Goal: Task Accomplishment & Management: Complete application form

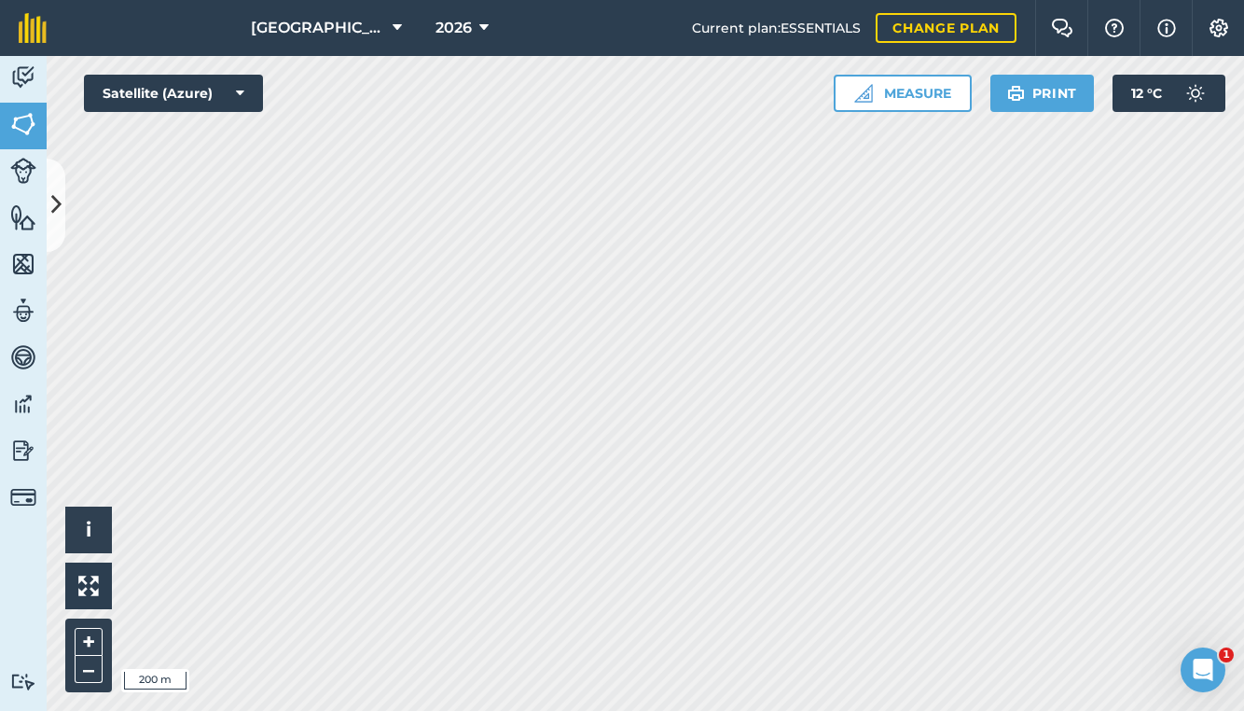
click at [58, 201] on icon at bounding box center [56, 204] width 10 height 33
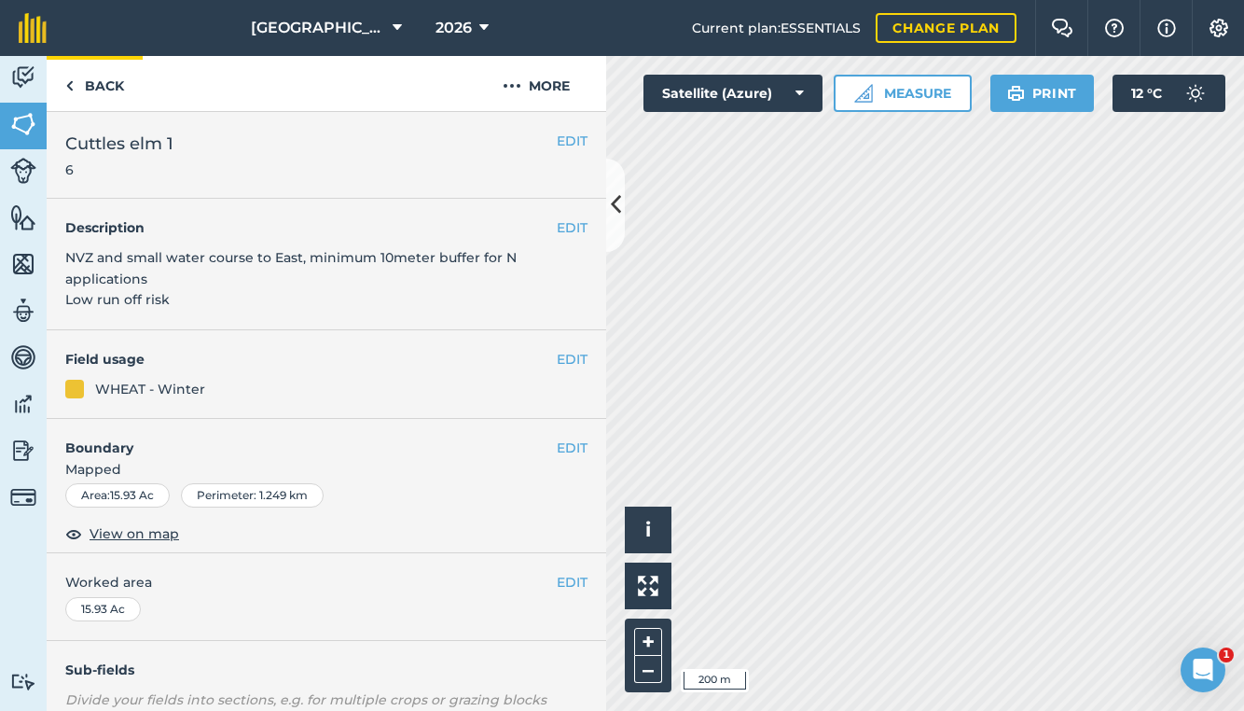
click at [105, 84] on link "Back" at bounding box center [95, 83] width 96 height 55
click at [99, 85] on link "Back" at bounding box center [95, 83] width 96 height 55
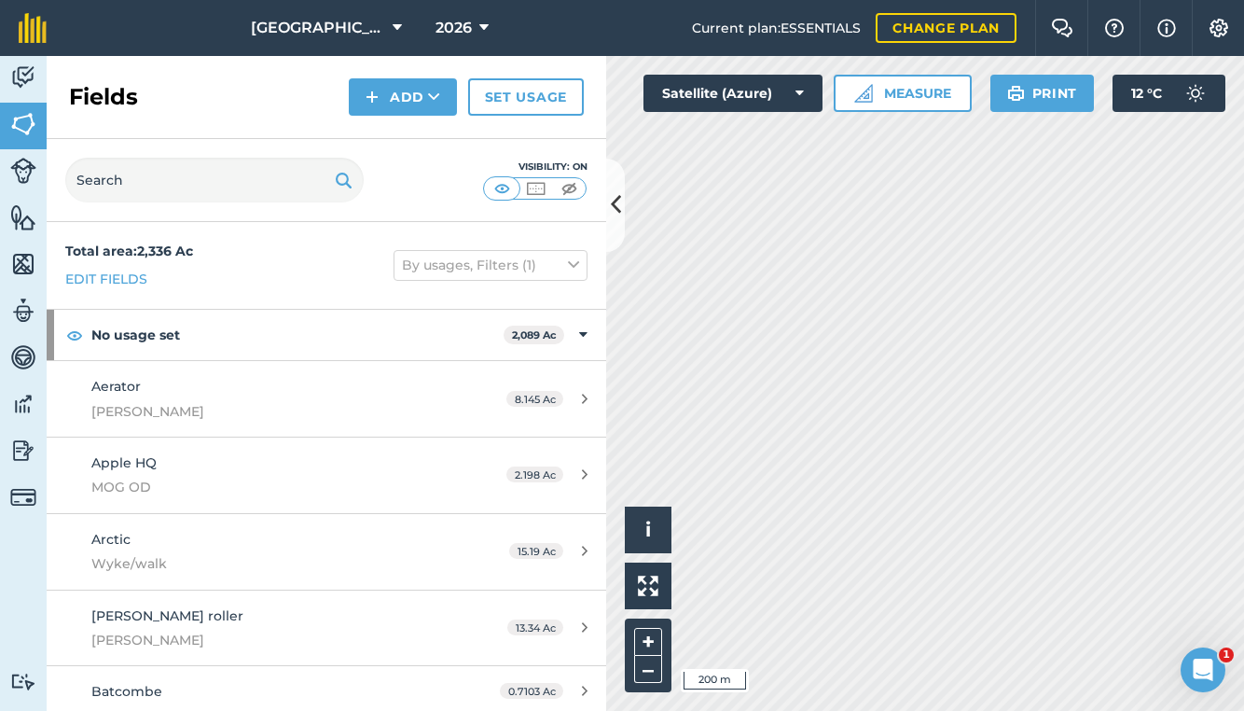
click at [13, 78] on img at bounding box center [23, 77] width 26 height 28
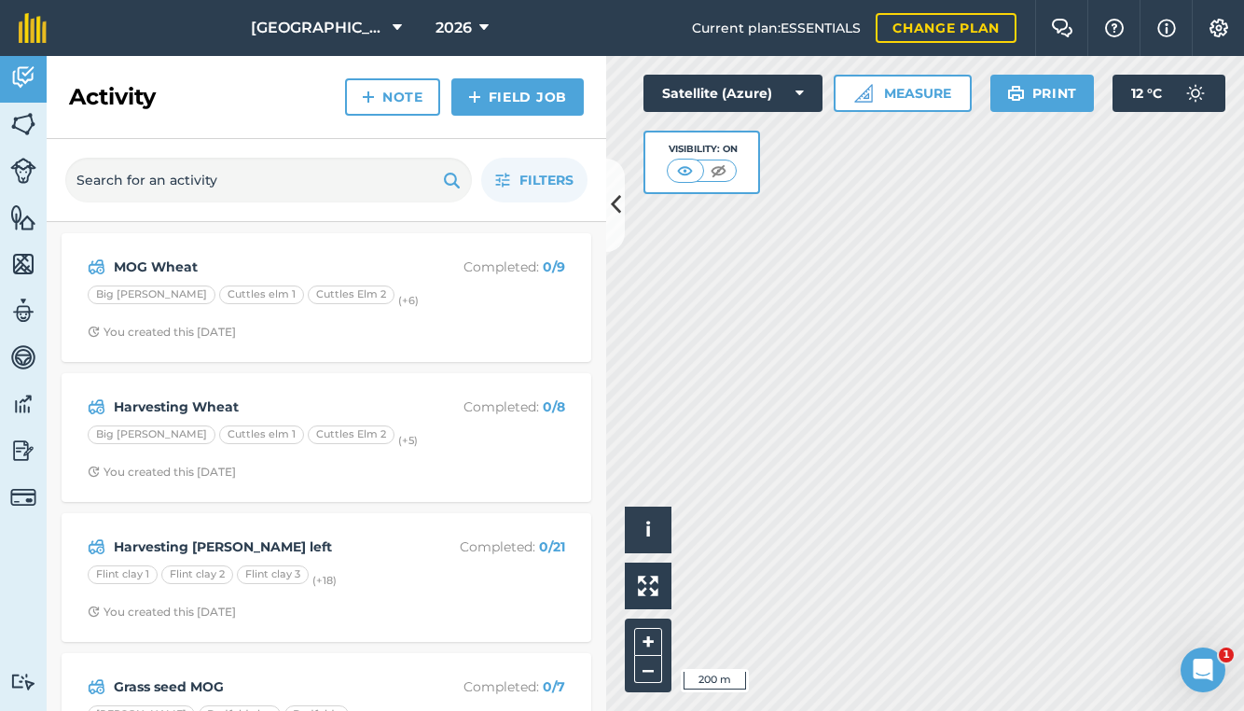
click at [528, 92] on link "Field Job" at bounding box center [517, 96] width 132 height 37
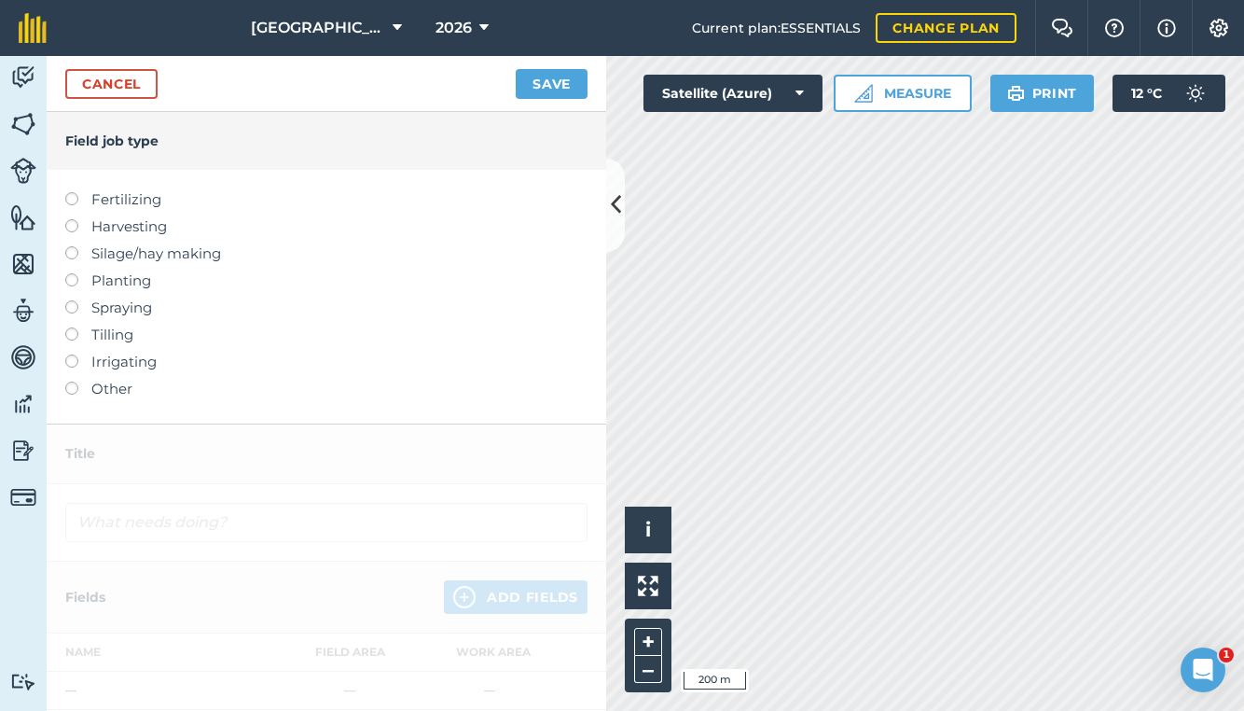
click at [107, 229] on label "Harvesting" at bounding box center [326, 226] width 522 height 22
type input "Harvesting"
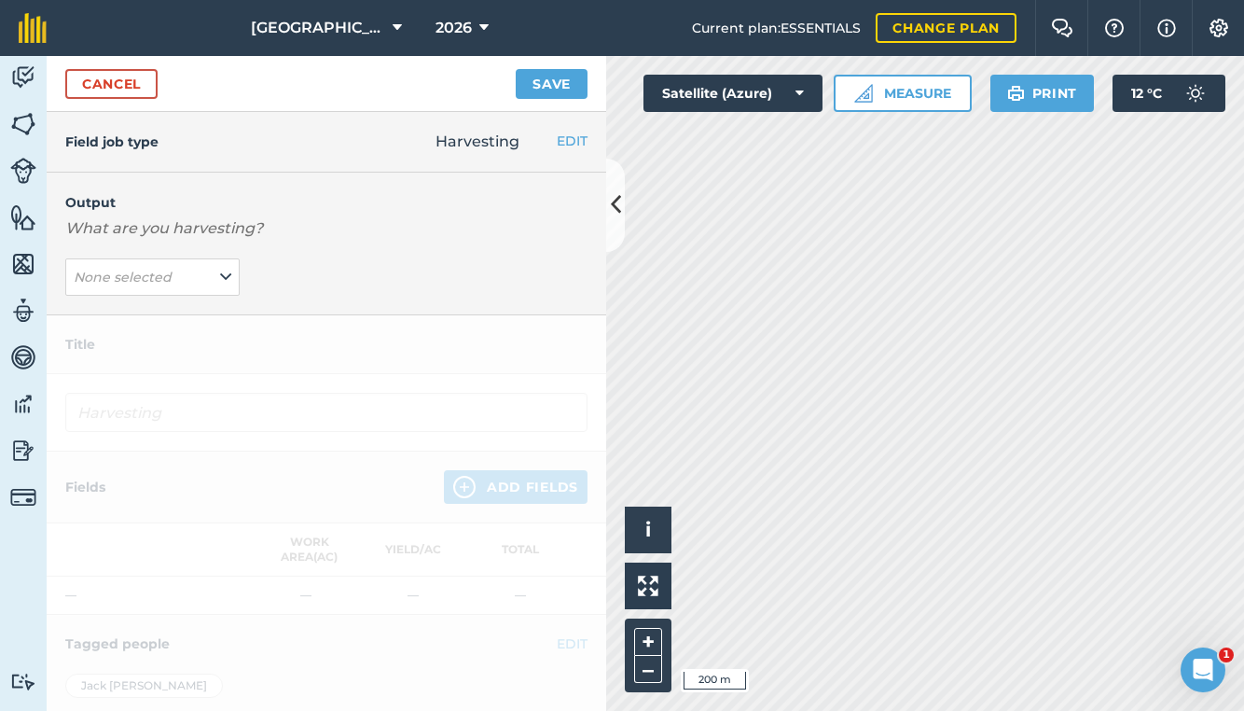
click at [139, 274] on em "None selected" at bounding box center [123, 277] width 98 height 17
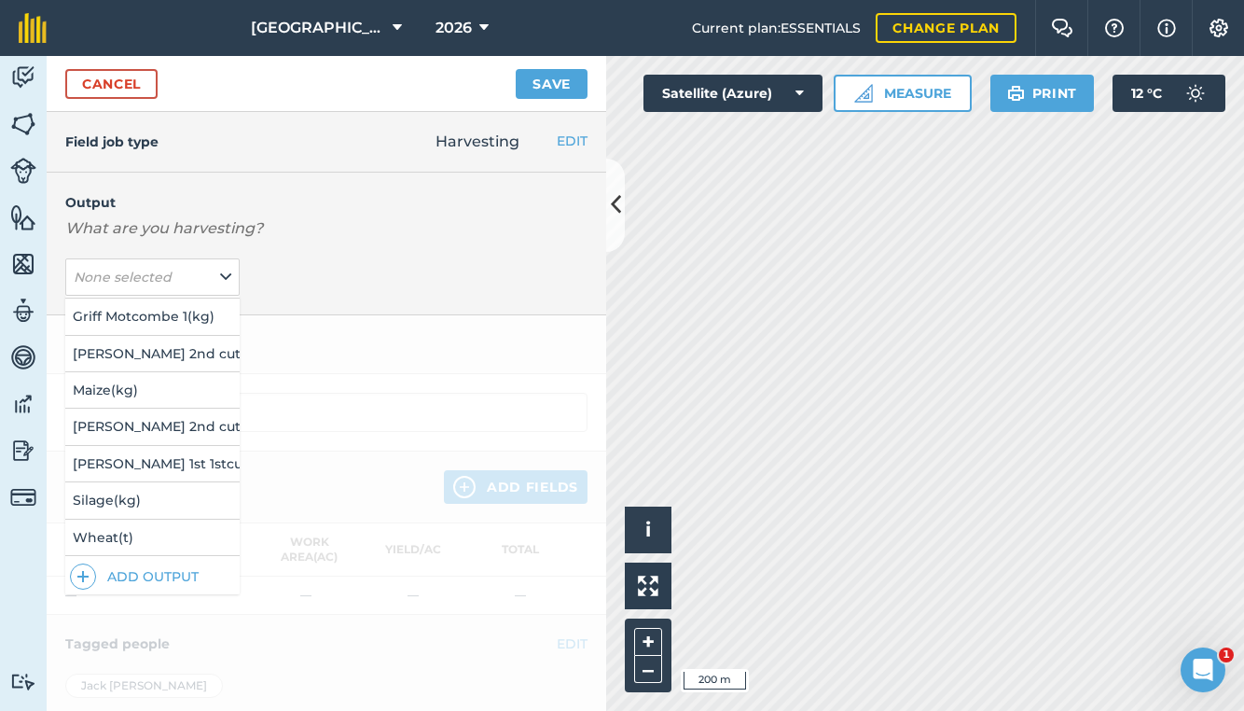
scroll to position [107, 0]
click at [142, 573] on button "Add Output" at bounding box center [155, 577] width 170 height 26
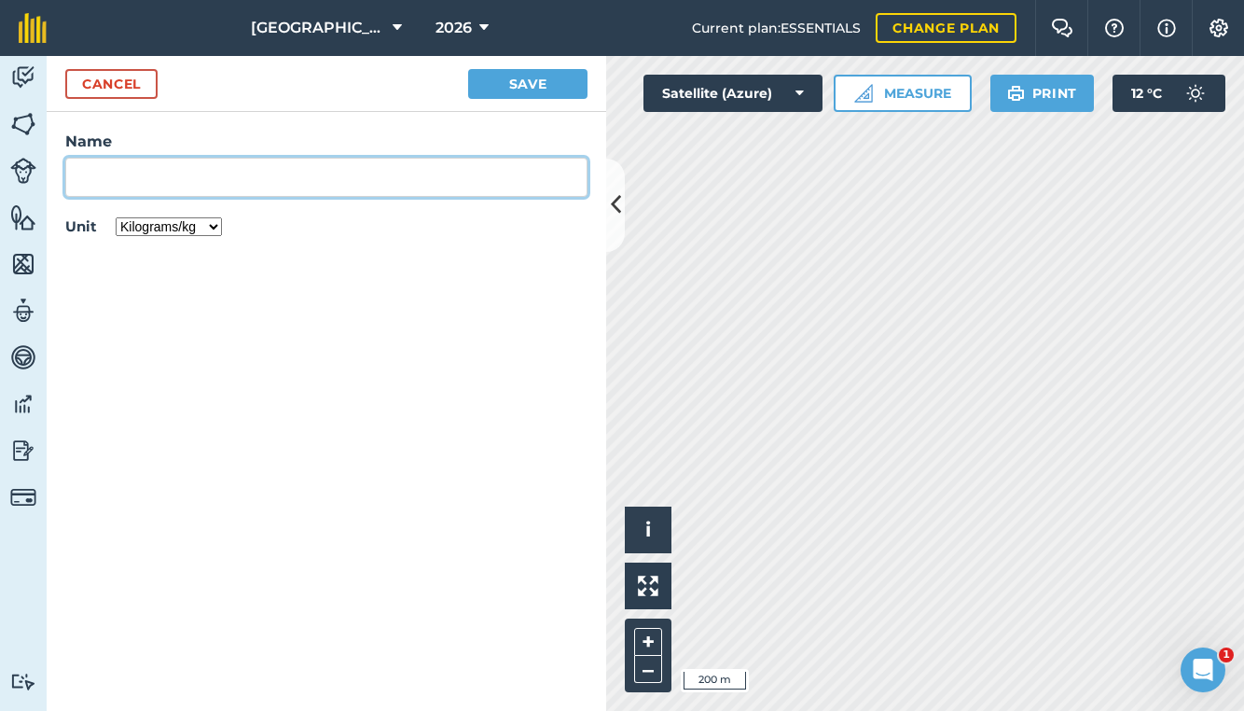
click at [213, 172] on input "Name" at bounding box center [326, 177] width 522 height 39
type input "Baling MOG 3rd"
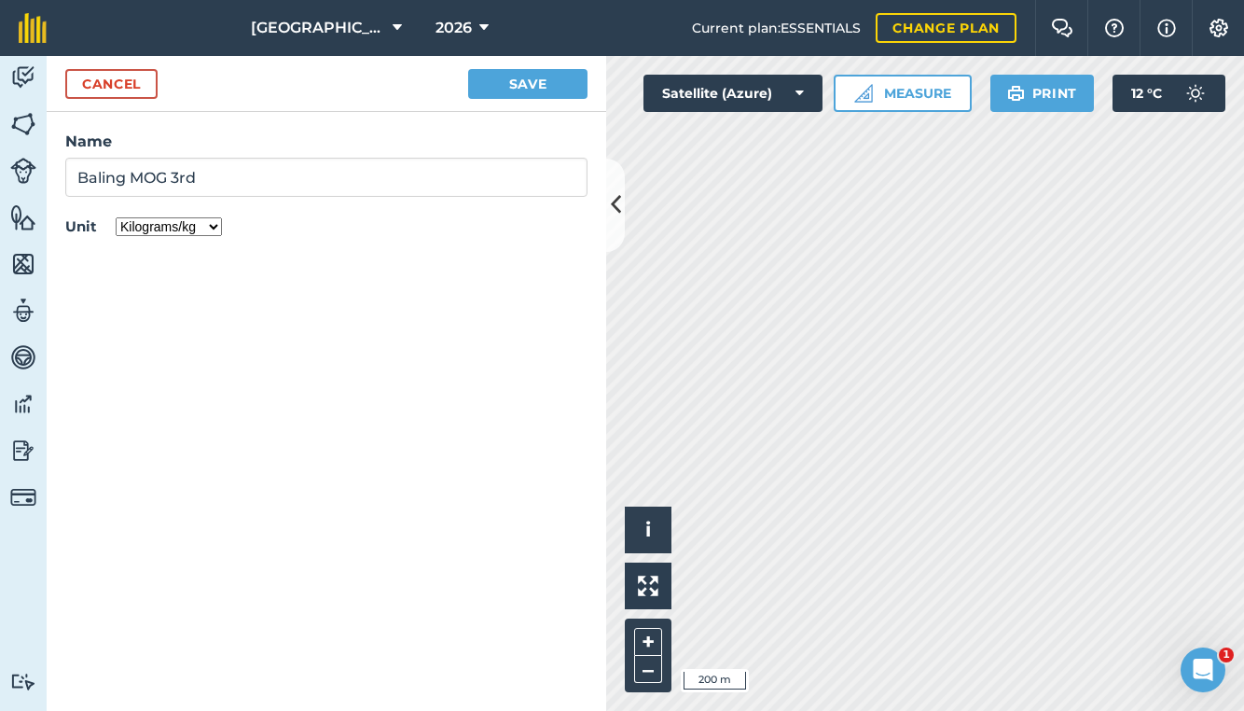
click at [525, 76] on button "Save" at bounding box center [527, 84] width 119 height 30
type input "Harvesting Baling MOG 3rd"
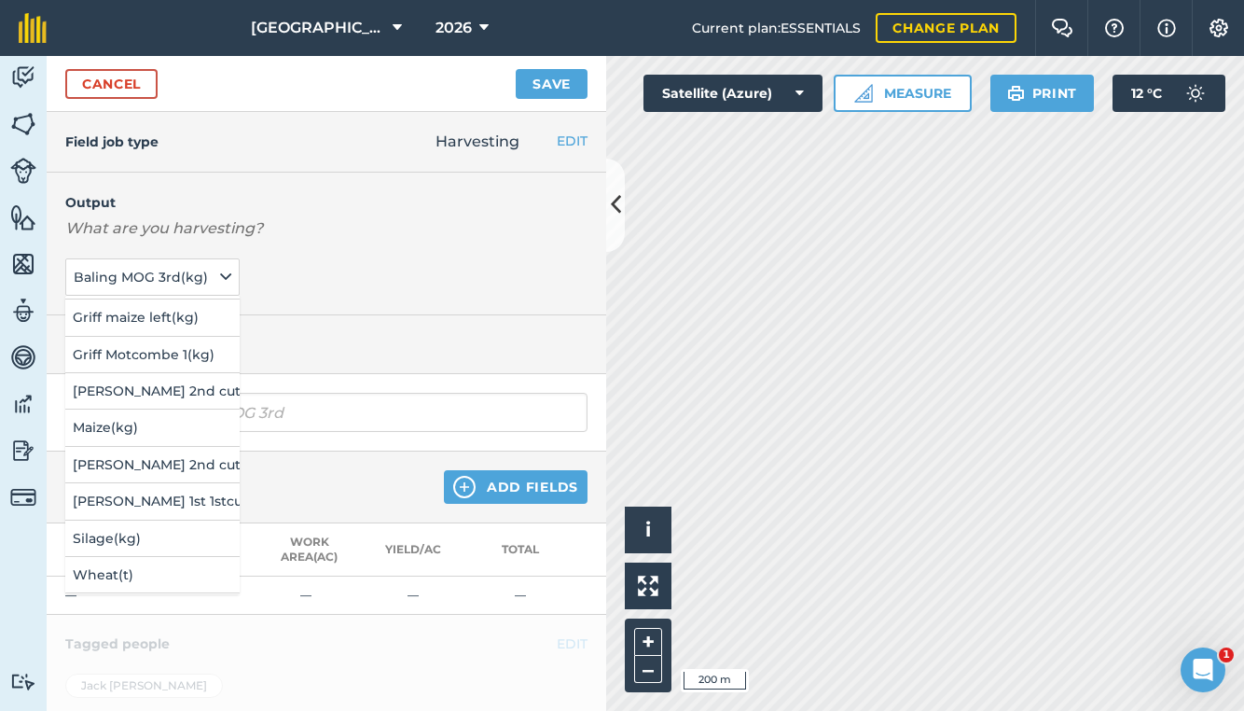
click at [181, 269] on span "Baling MOG 3rd ( kg )" at bounding box center [143, 277] width 138 height 21
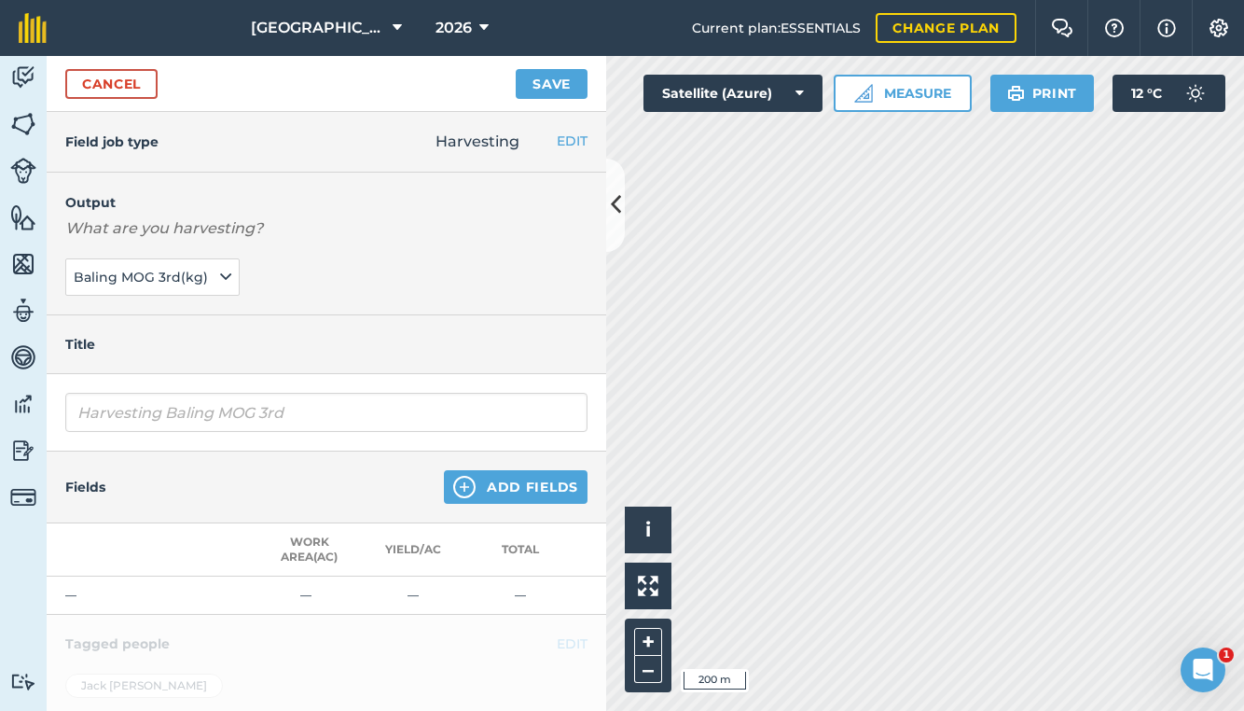
click at [490, 487] on button "Add Fields" at bounding box center [516, 487] width 144 height 34
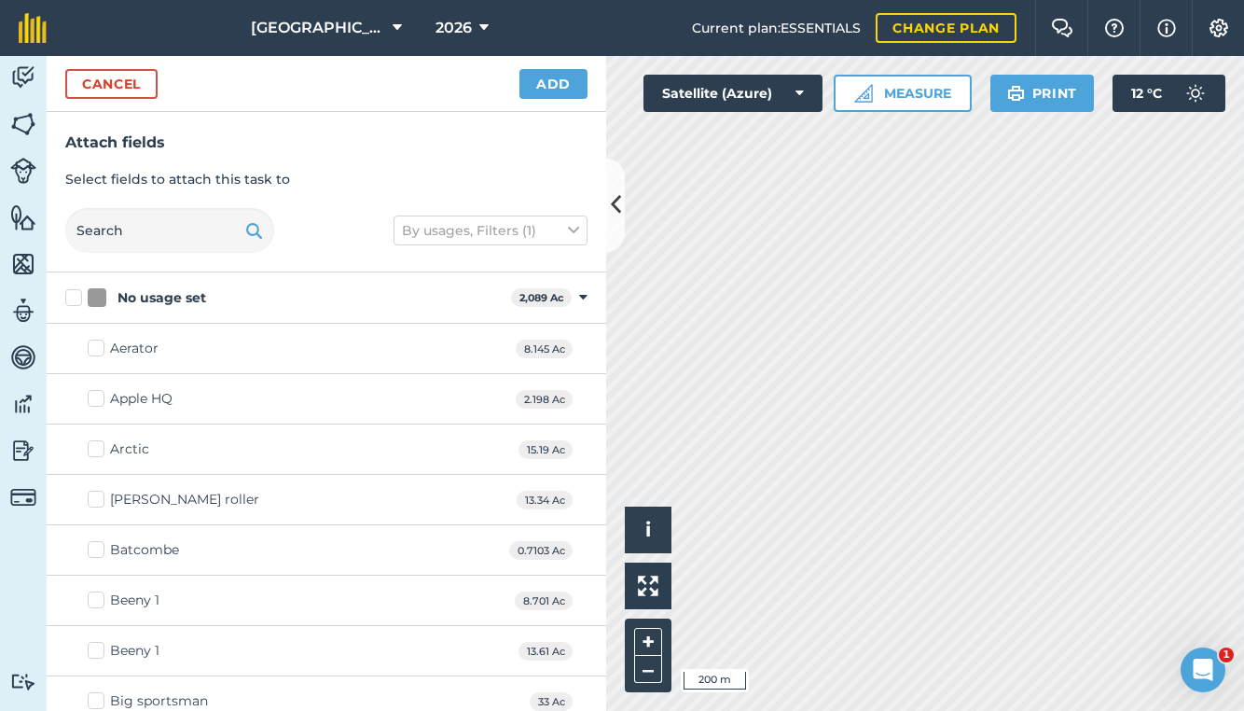
checkbox input "true"
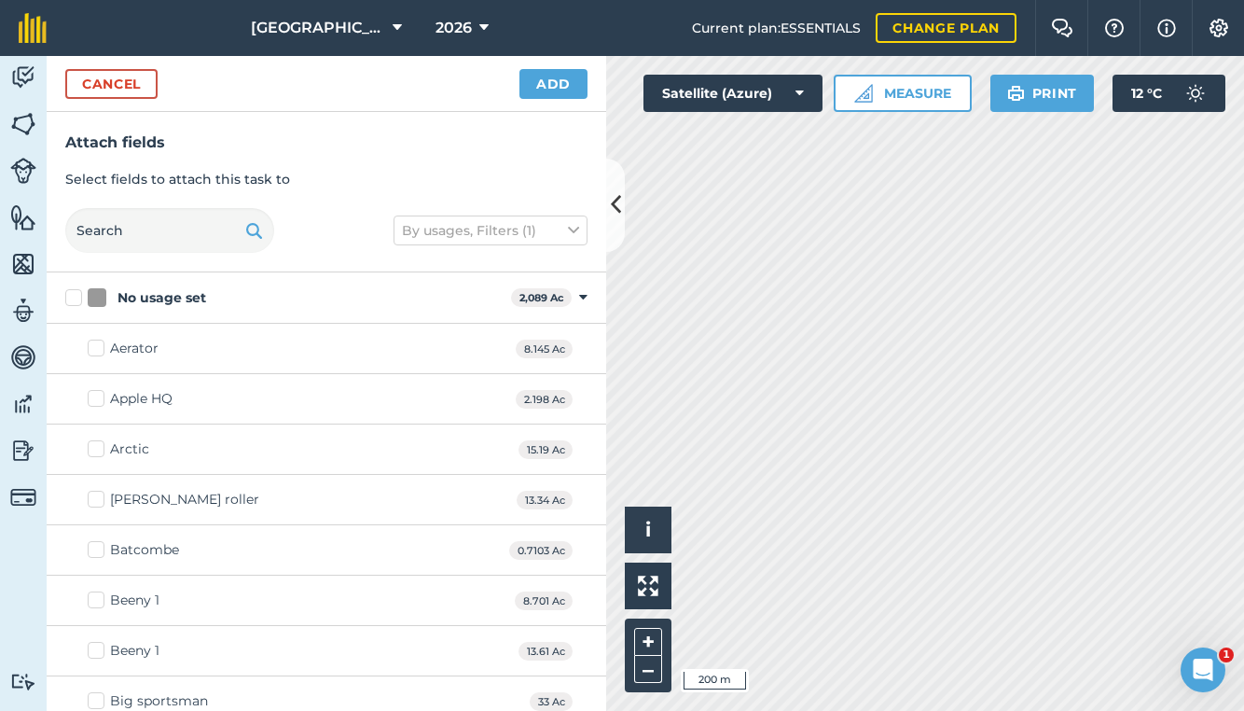
checkbox input "true"
click at [545, 92] on button "Add" at bounding box center [553, 84] width 68 height 30
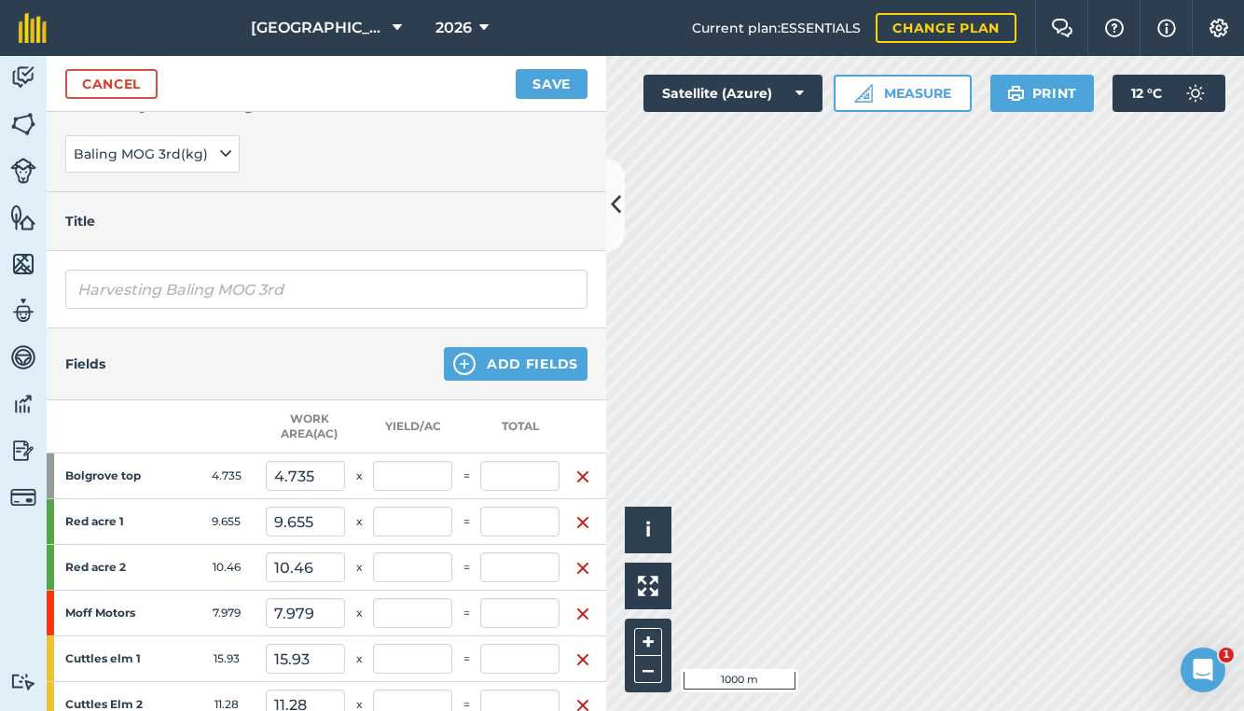
scroll to position [111, 0]
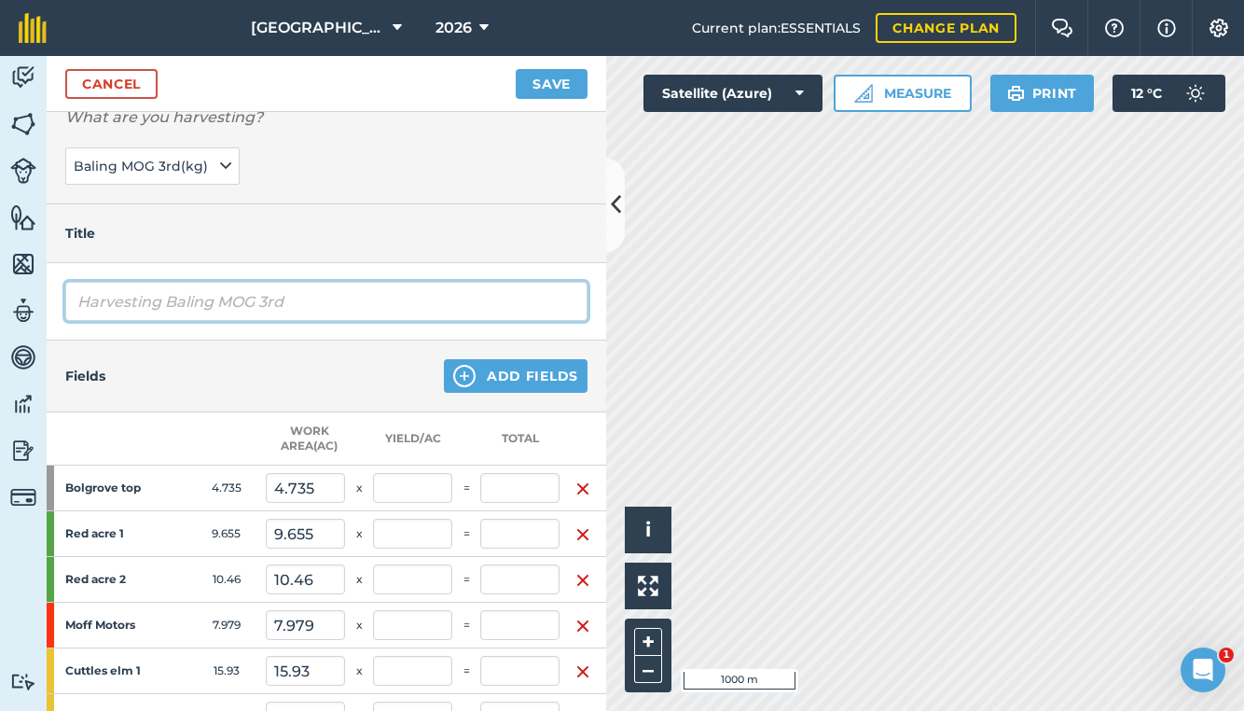
click at [295, 296] on input "Harvesting Baling MOG 3rd" at bounding box center [326, 301] width 522 height 39
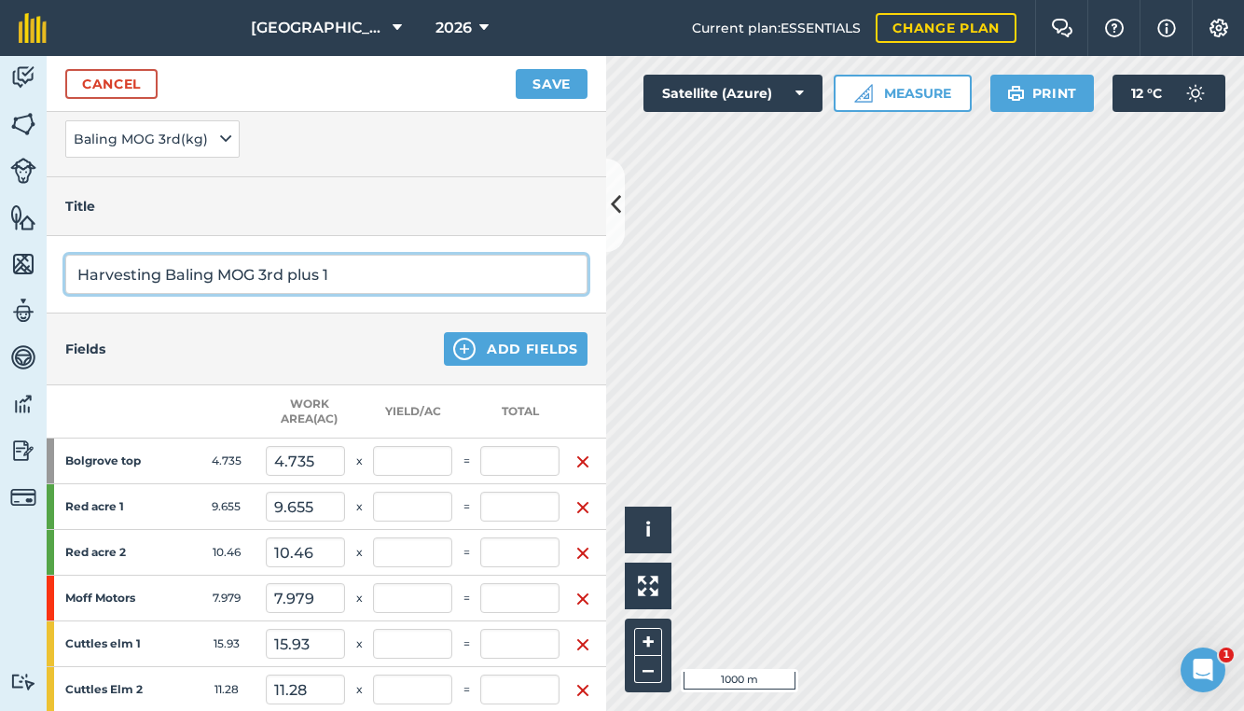
scroll to position [141, 0]
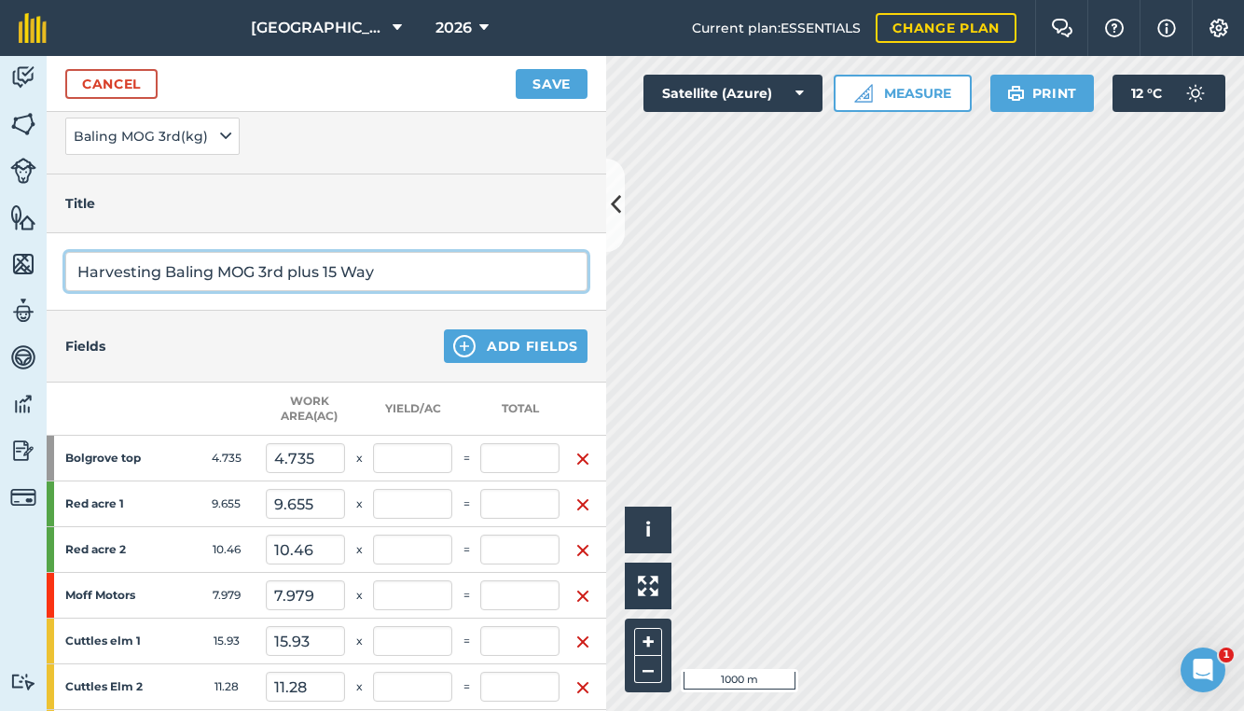
type input "Harvesting Baling MOG 3rd plus 15 Way"
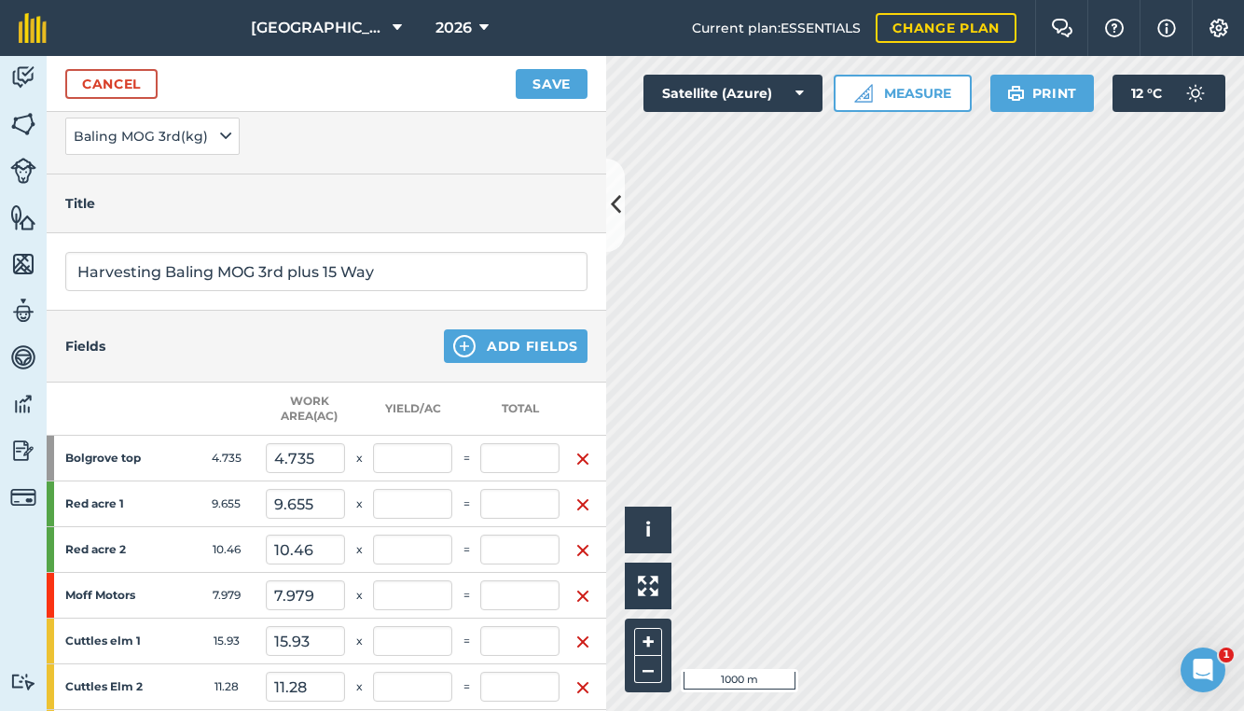
click at [542, 80] on button "Save" at bounding box center [552, 84] width 72 height 30
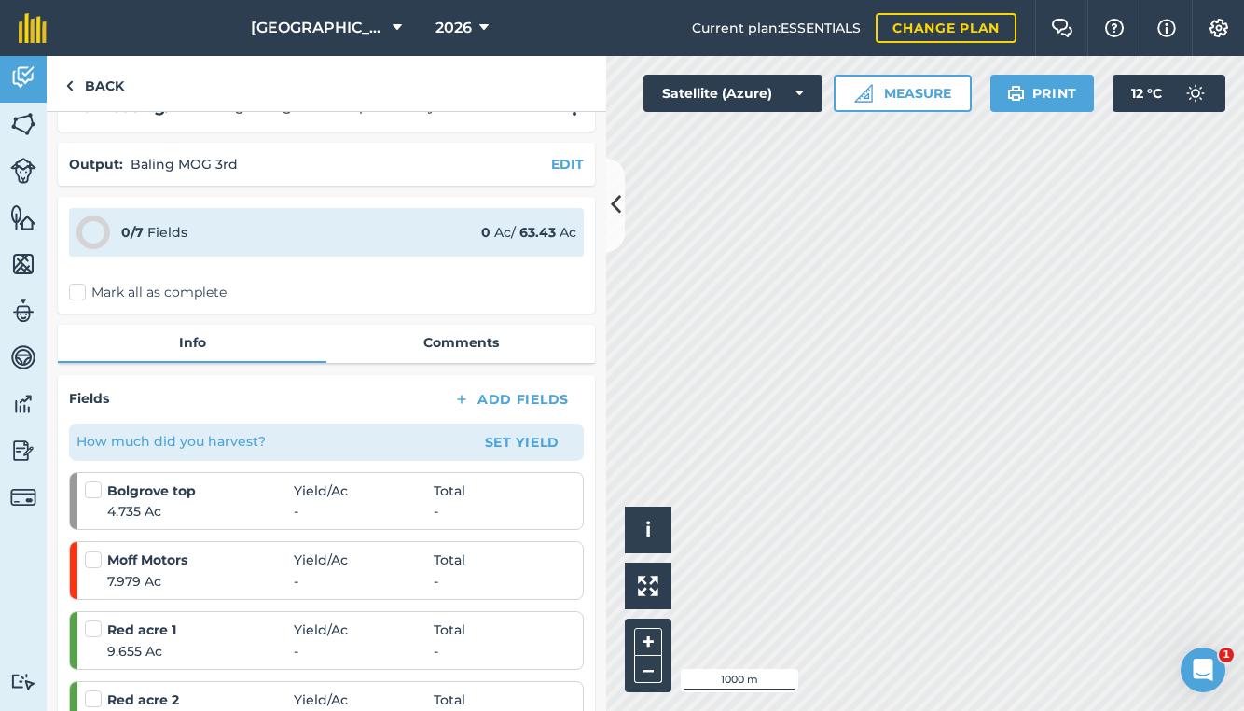
scroll to position [38, 0]
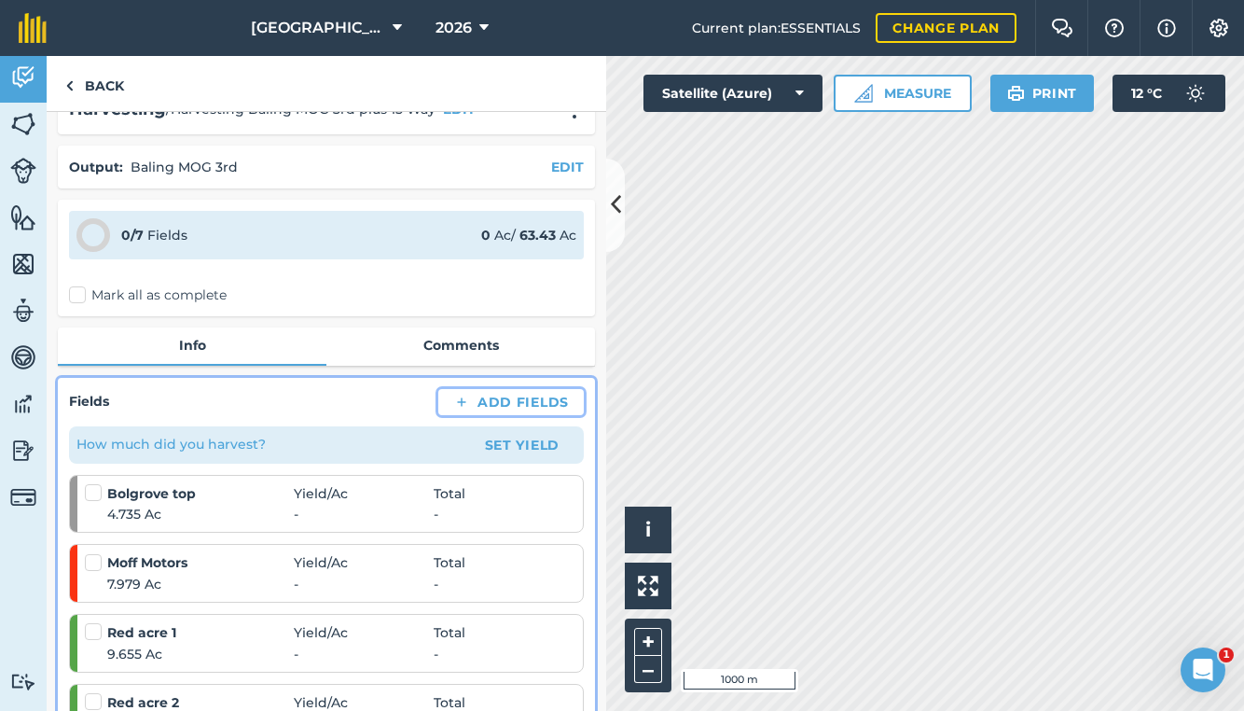
click at [501, 400] on button "Add Fields" at bounding box center [510, 402] width 145 height 26
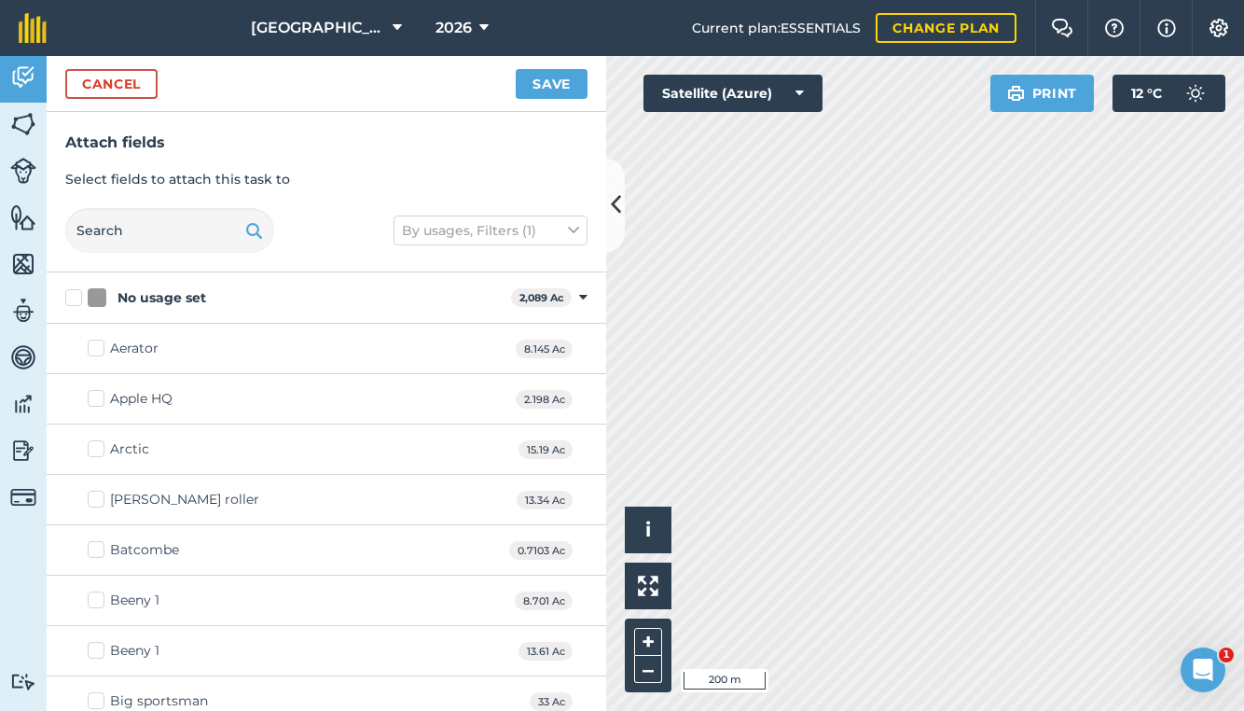
checkbox input "true"
click at [557, 81] on button "Save" at bounding box center [552, 84] width 72 height 30
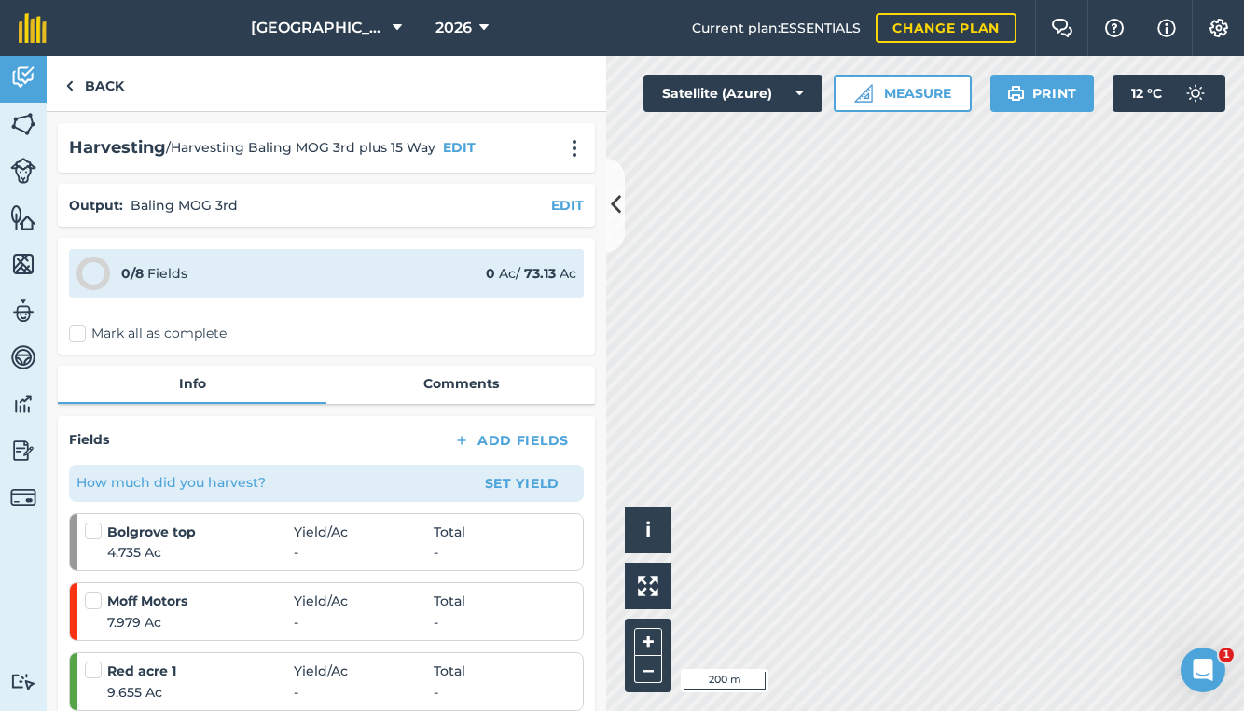
scroll to position [0, 0]
click at [462, 146] on button "EDIT" at bounding box center [459, 147] width 33 height 21
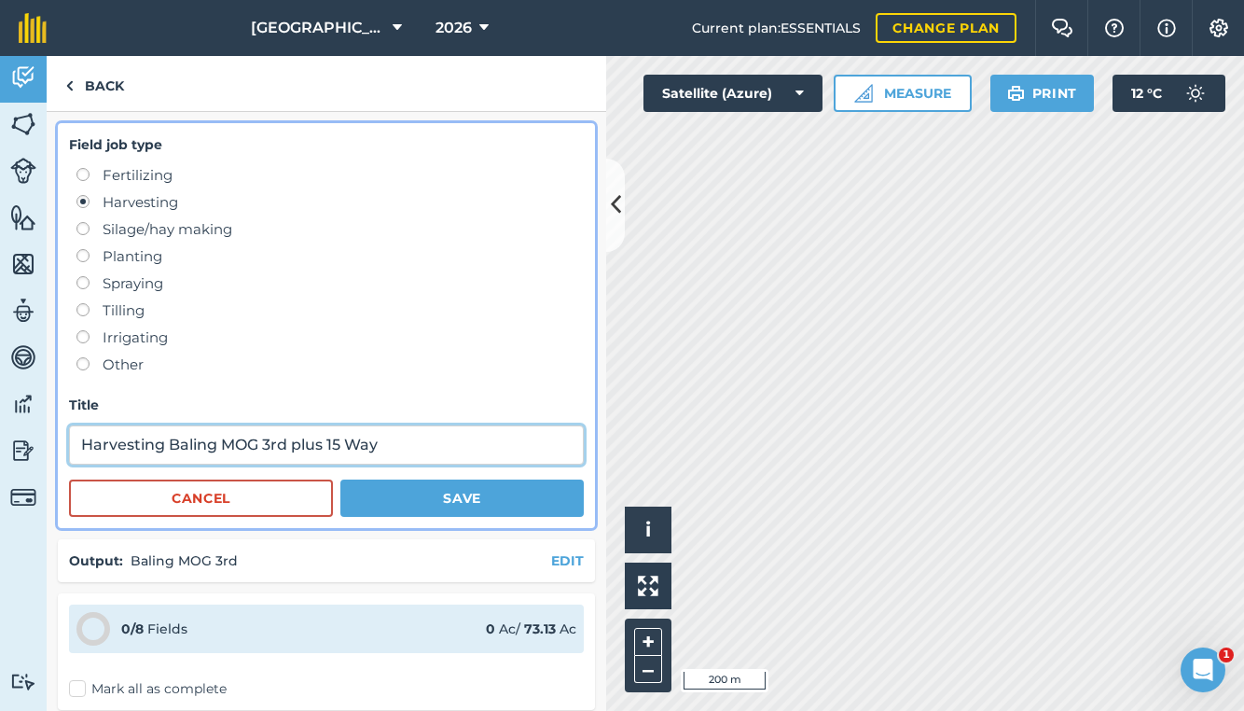
click at [342, 442] on input "Harvesting Baling MOG 3rd plus 15 Way" at bounding box center [326, 444] width 515 height 39
type input "Harvesting Baling MOG 3rd plus 10 Way"
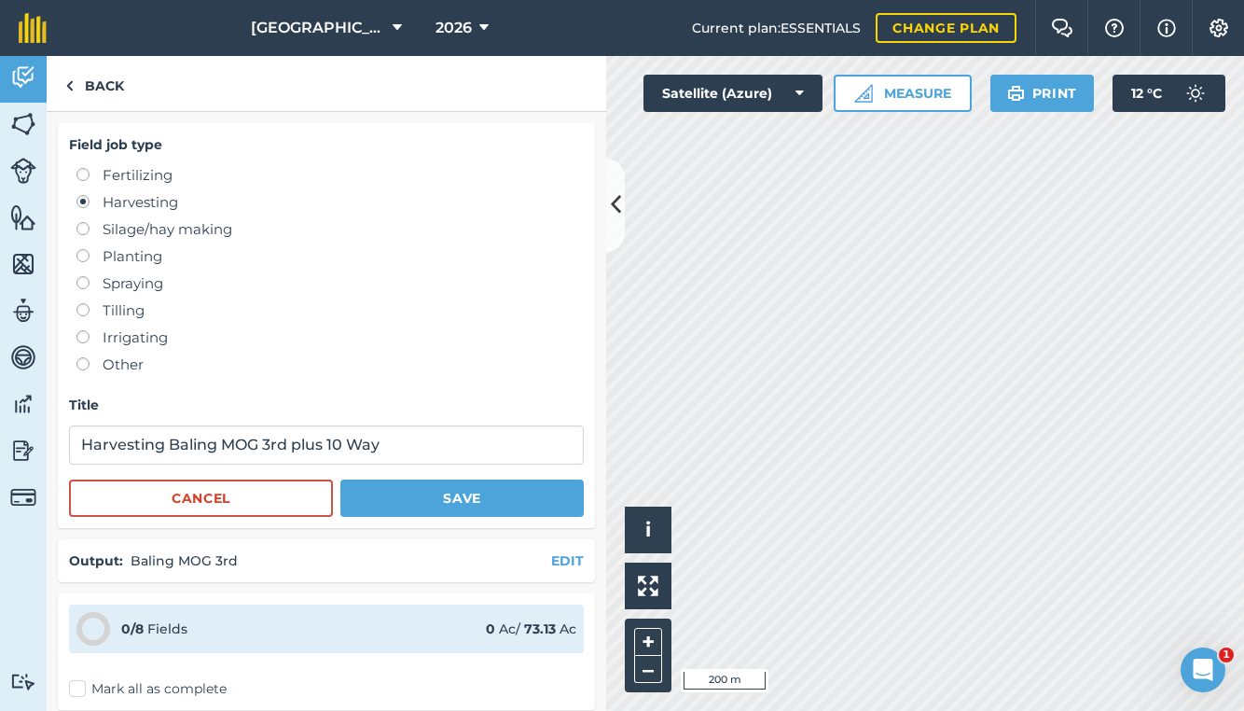
click at [433, 506] on button "Save" at bounding box center [461, 497] width 243 height 37
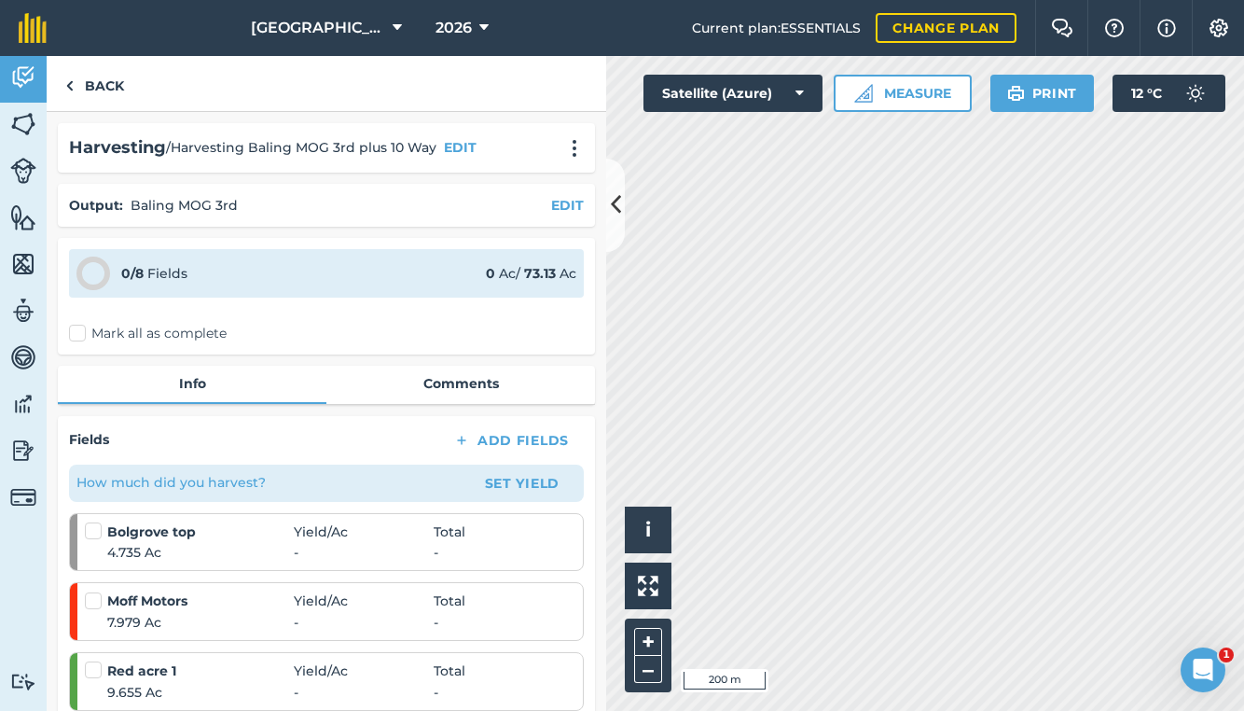
click at [614, 208] on icon at bounding box center [616, 204] width 10 height 33
